Goal: Find specific page/section: Find specific page/section

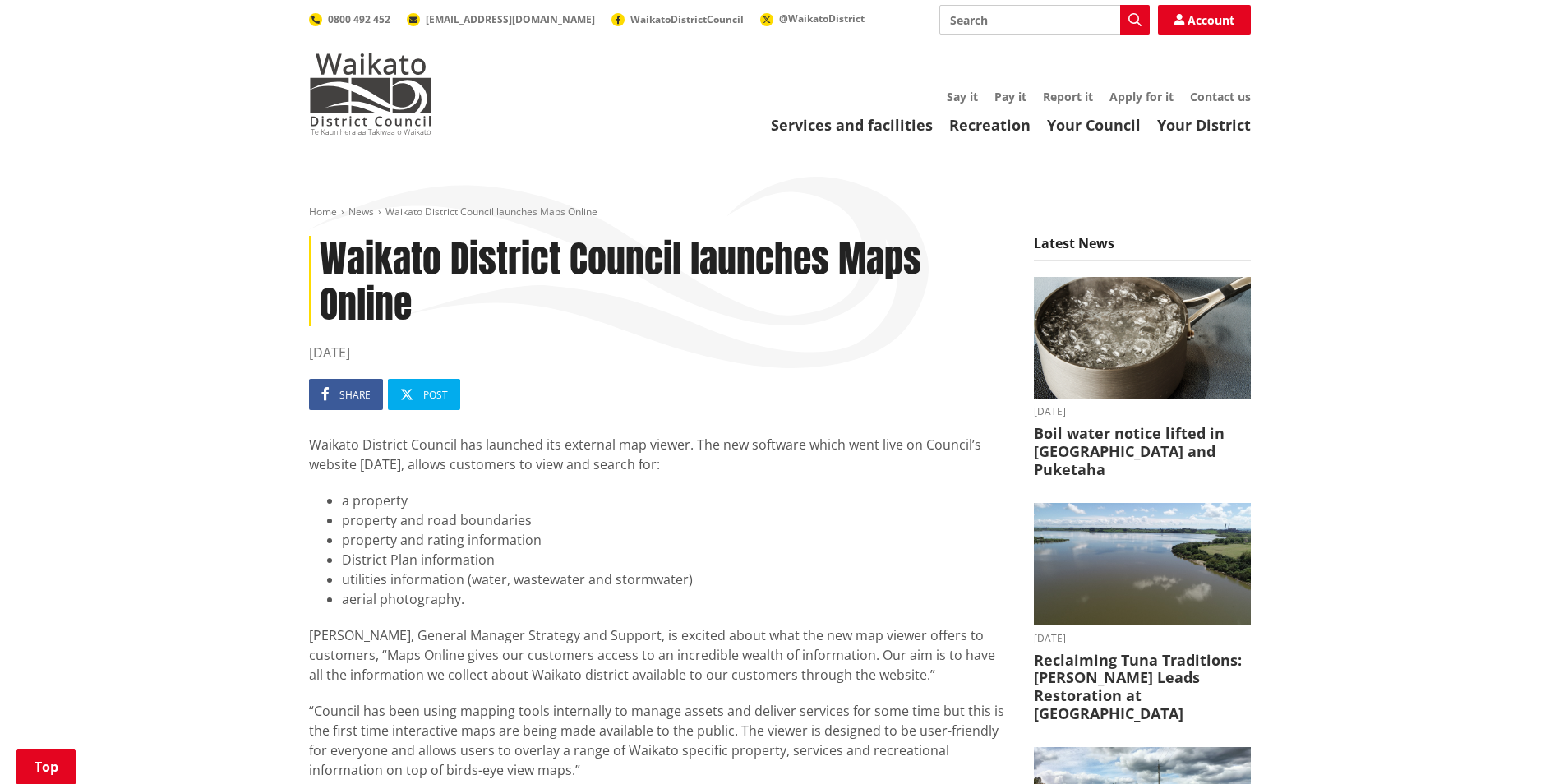
scroll to position [493, 0]
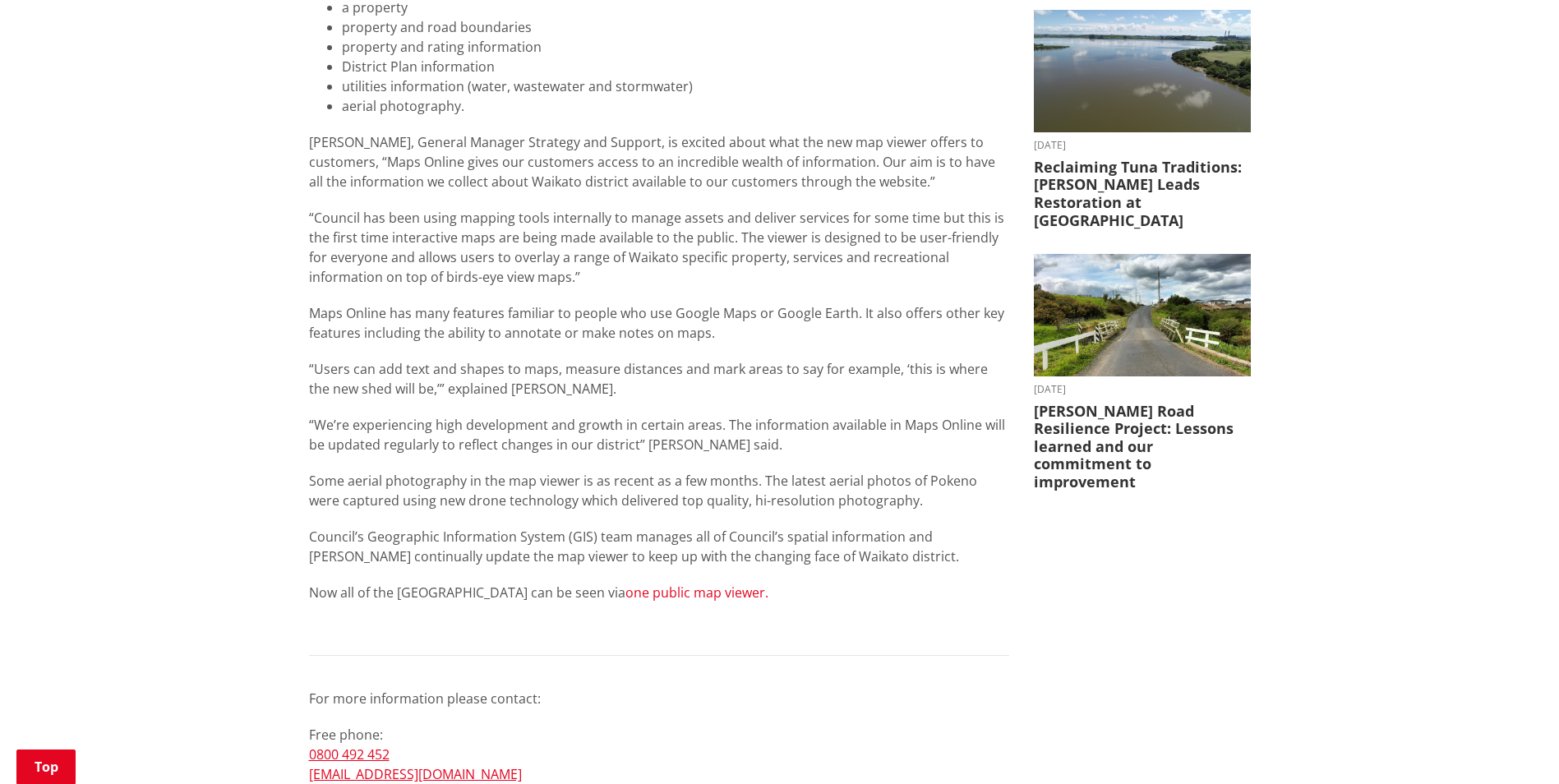
click at [625, 587] on link "one public map viewer." at bounding box center [696, 592] width 143 height 18
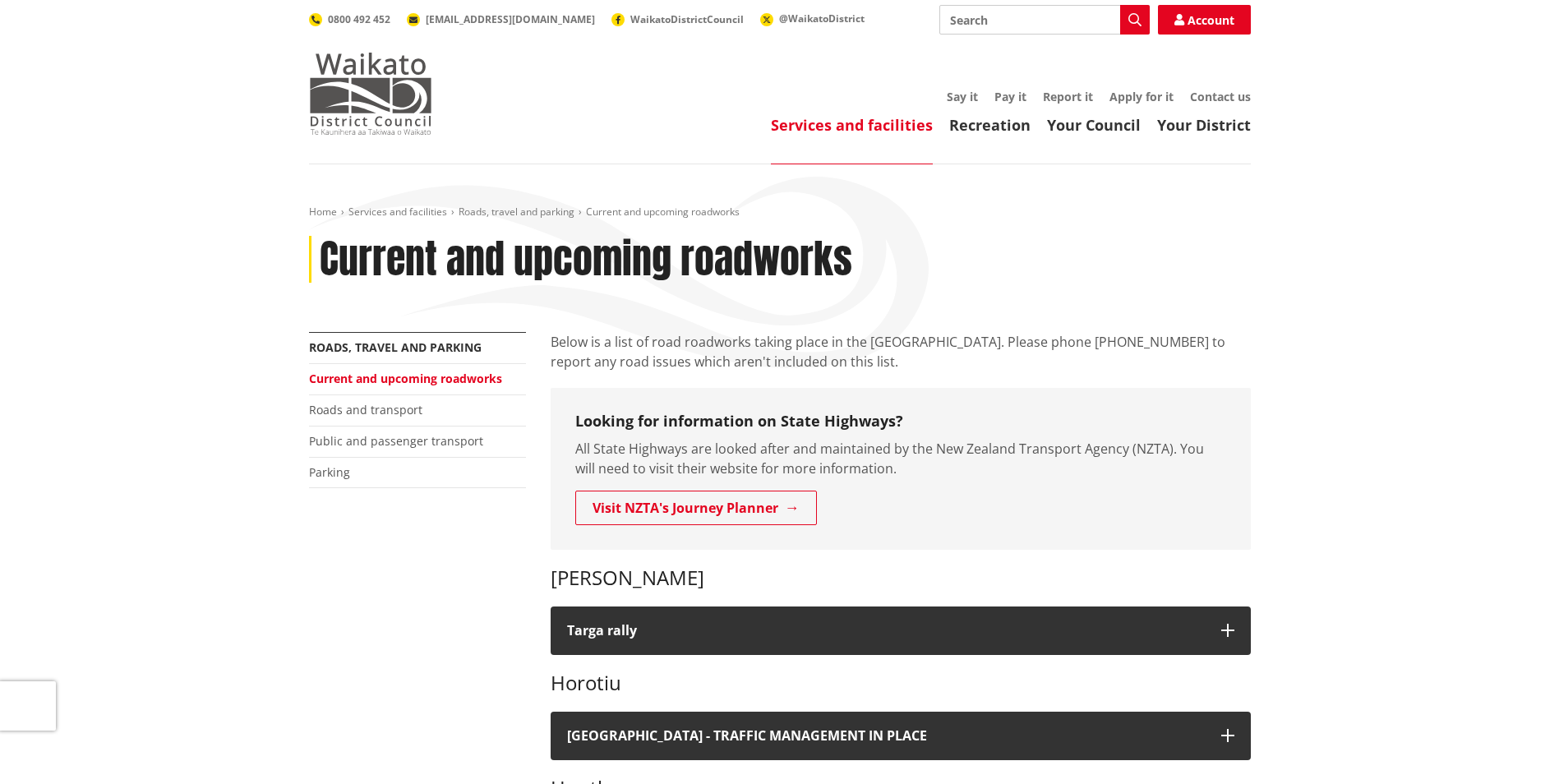
click at [371, 79] on img at bounding box center [370, 94] width 123 height 82
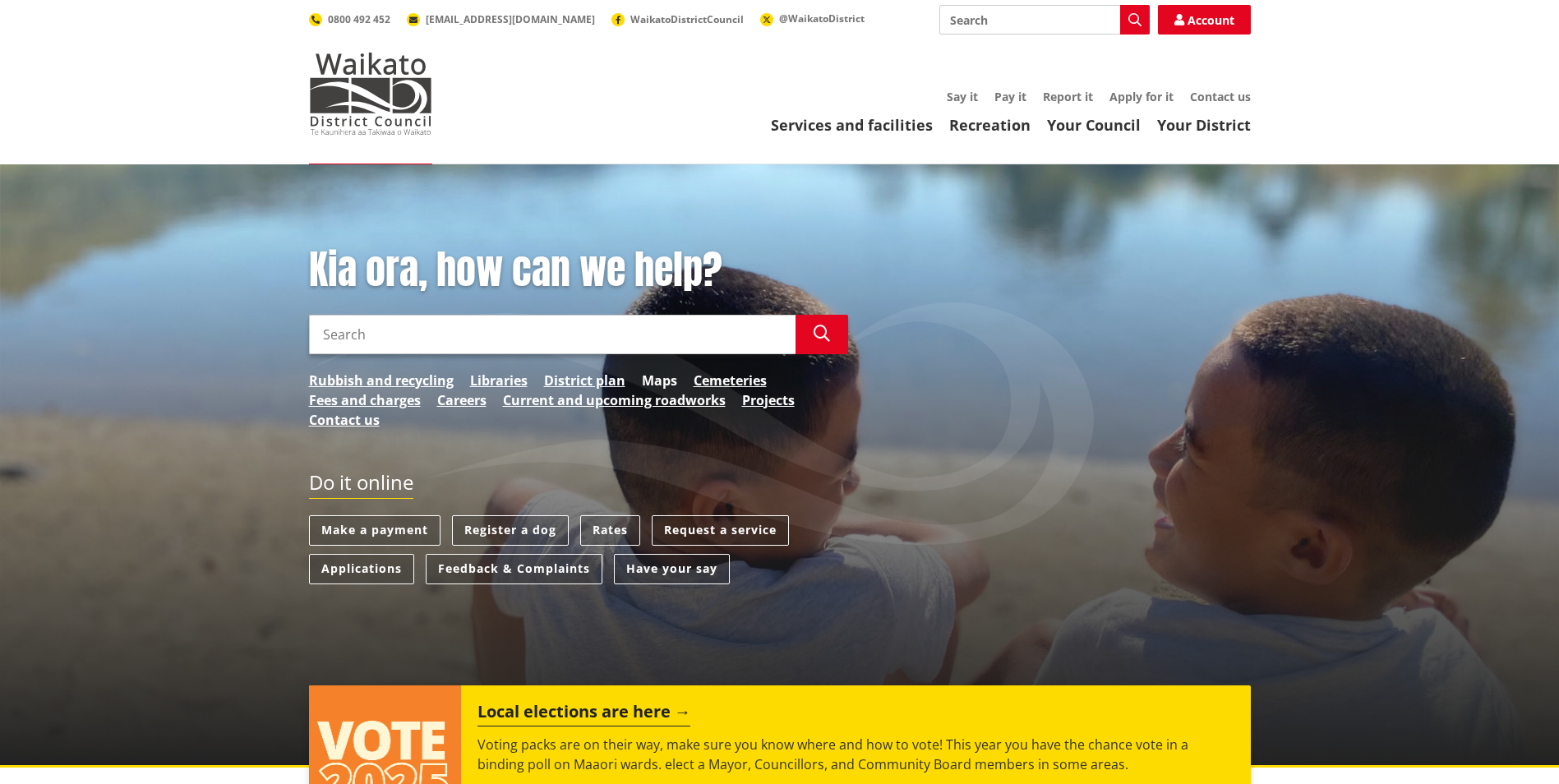
click at [647, 385] on link "Maps" at bounding box center [659, 381] width 35 height 20
